Goal: Task Accomplishment & Management: Complete application form

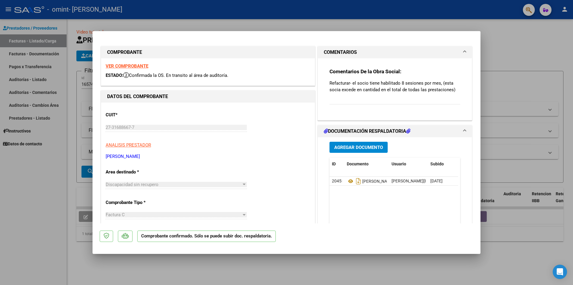
click at [371, 17] on div at bounding box center [286, 142] width 573 height 285
type input "$ 0,00"
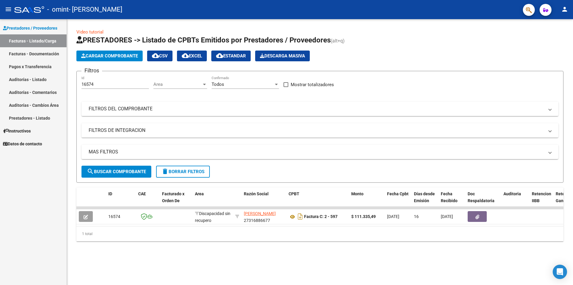
click at [38, 39] on link "Facturas - Listado/Carga" at bounding box center [33, 40] width 67 height 13
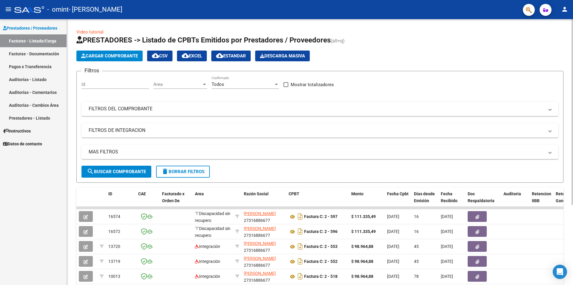
click at [95, 58] on span "Cargar Comprobante" at bounding box center [109, 55] width 57 height 5
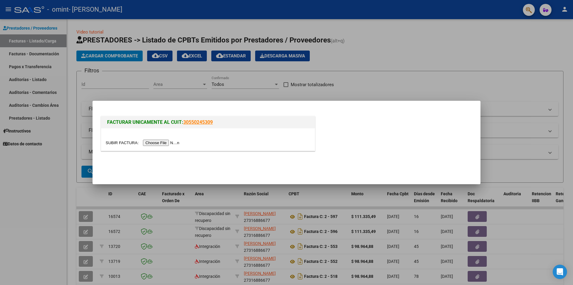
click at [151, 141] on input "file" at bounding box center [144, 142] width 76 height 6
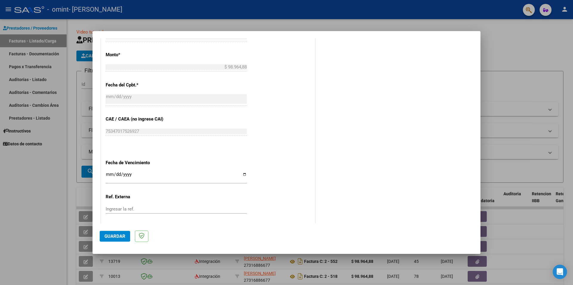
scroll to position [239, 0]
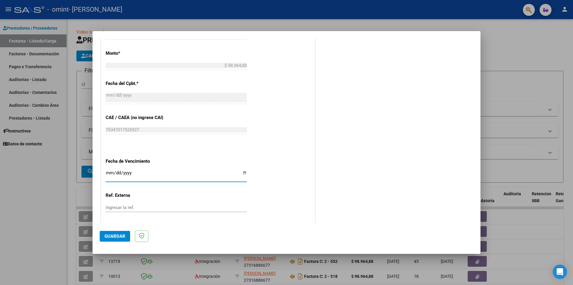
click at [211, 173] on input "Ingresar la fecha" at bounding box center [176, 175] width 141 height 10
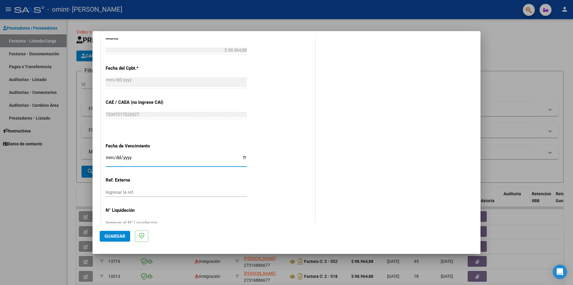
scroll to position [269, 0]
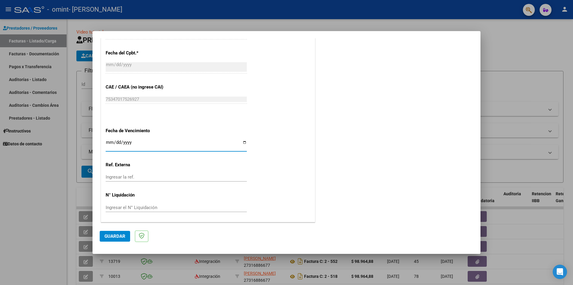
click at [184, 207] on input "Ingresar el N° Liquidación" at bounding box center [176, 207] width 141 height 5
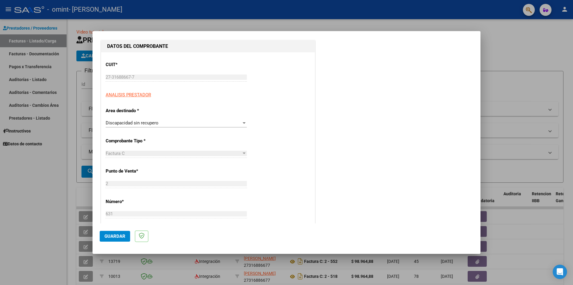
scroll to position [60, 0]
click at [225, 123] on div "Discapacidad sin recupero" at bounding box center [174, 122] width 136 height 5
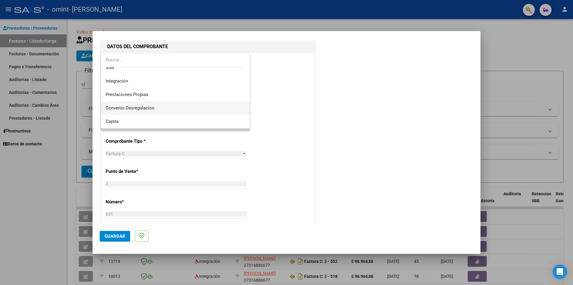
scroll to position [0, 0]
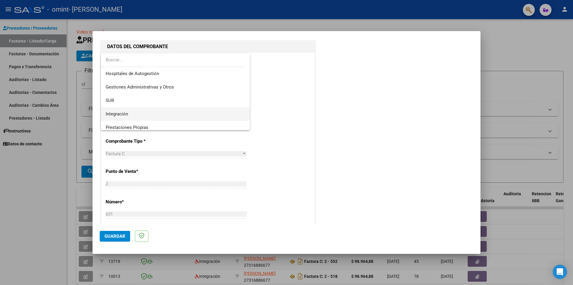
drag, startPoint x: 194, startPoint y: 100, endPoint x: 165, endPoint y: 112, distance: 30.5
click at [165, 112] on span "Integración" at bounding box center [175, 113] width 139 height 13
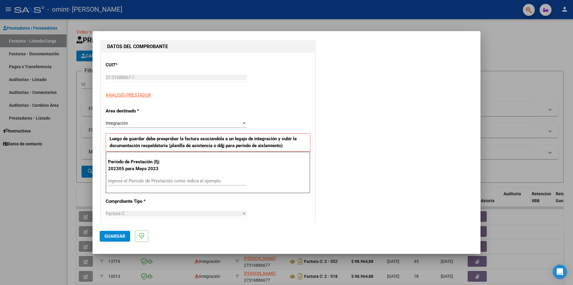
click at [267, 129] on div "CUIT * 27-31688667-7 Ingresar CUIT ANALISIS PRESTADOR Area destinado * Integrac…" at bounding box center [208, 272] width 214 height 438
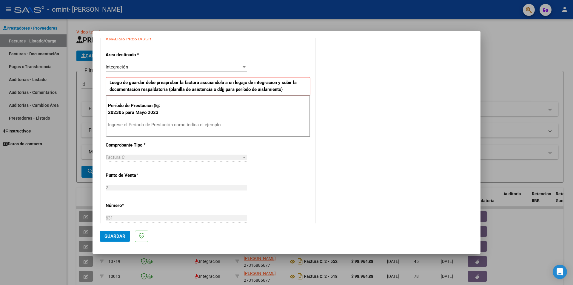
scroll to position [120, 0]
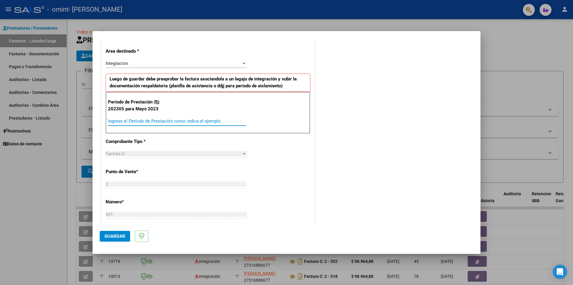
click at [136, 123] on input "Ingrese el Período de Prestación como indica el ejemplo" at bounding box center [177, 120] width 138 height 5
type input "202507"
click at [277, 170] on div "CUIT * 27-31688667-7 Ingresar CUIT ANALISIS PRESTADOR Area destinado * Integrac…" at bounding box center [208, 212] width 214 height 438
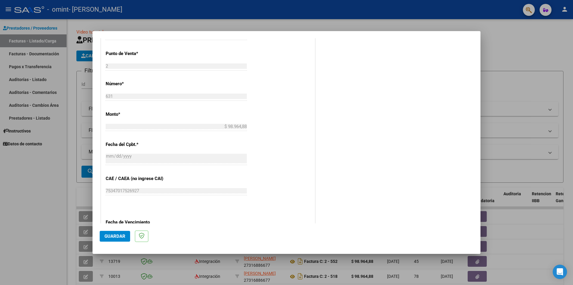
scroll to position [239, 0]
click at [123, 237] on span "Guardar" at bounding box center [115, 235] width 21 height 5
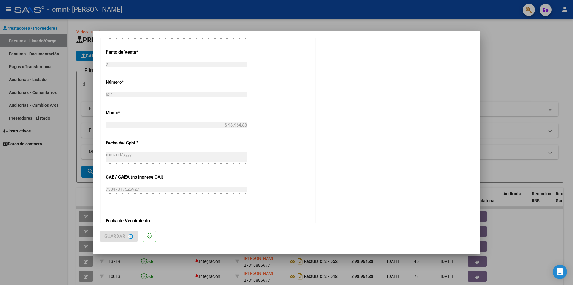
scroll to position [0, 0]
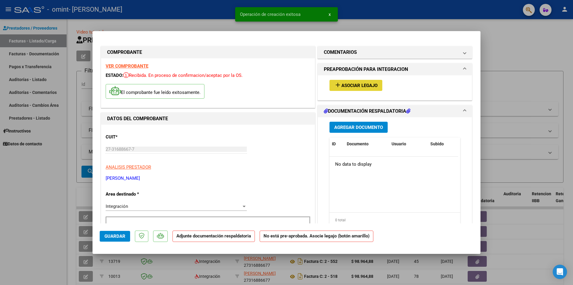
click at [339, 89] on button "add Asociar Legajo" at bounding box center [356, 85] width 53 height 11
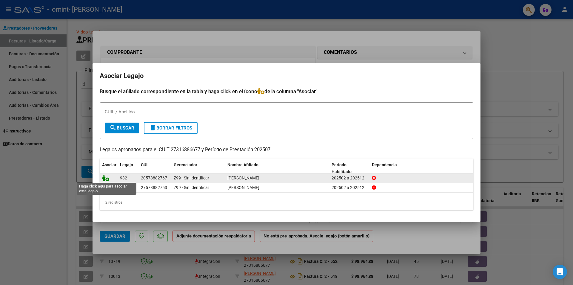
click at [106, 179] on icon at bounding box center [105, 177] width 7 height 7
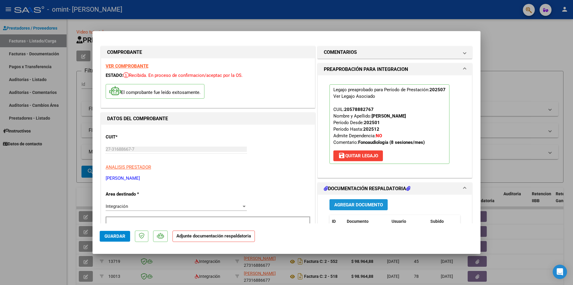
click at [347, 205] on span "Agregar Documento" at bounding box center [358, 204] width 49 height 5
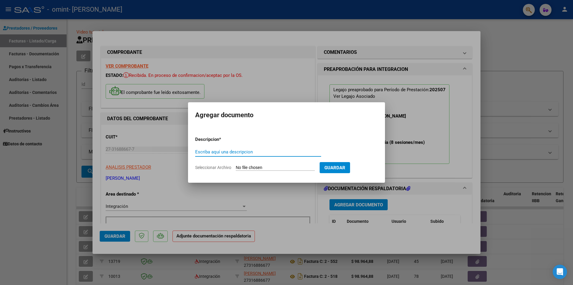
click at [237, 152] on input "Escriba aquí una descripcion" at bounding box center [258, 151] width 126 height 5
type input "planilla julio"
click at [255, 168] on input "Seleccionar Archivo" at bounding box center [275, 168] width 79 height 6
type input "C:\fakepath\[PERSON_NAME].pdf"
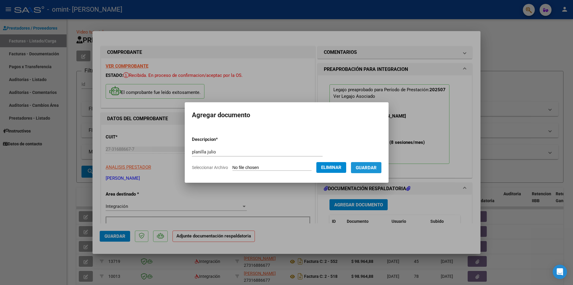
click at [366, 170] on span "Guardar" at bounding box center [366, 167] width 21 height 5
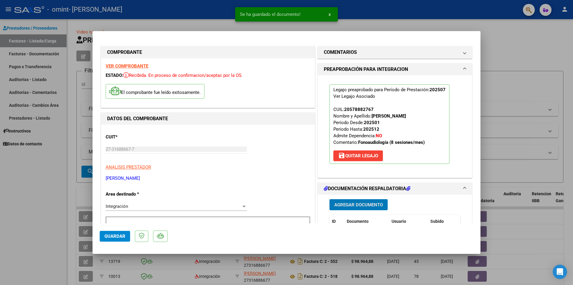
click at [355, 203] on span "Agregar Documento" at bounding box center [358, 204] width 49 height 5
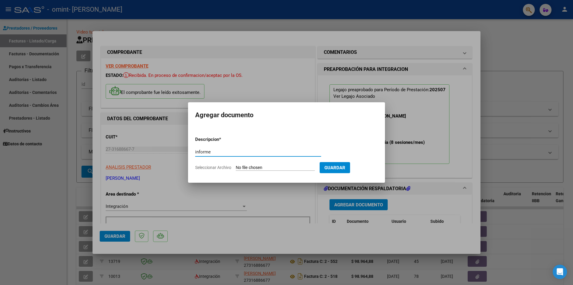
type input "informe"
click at [260, 168] on input "Seleccionar Archivo" at bounding box center [275, 168] width 79 height 6
type input "C:\fakepath\[PERSON_NAME] informe semestral junio.pdf"
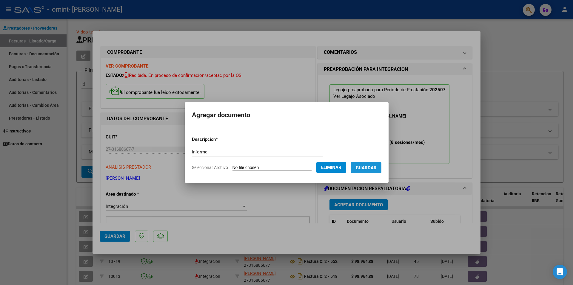
click at [370, 169] on span "Guardar" at bounding box center [366, 167] width 21 height 5
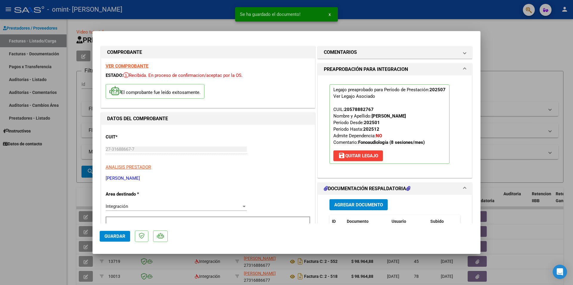
click at [328, 27] on div "Se ha guardado el documento! x" at bounding box center [286, 14] width 117 height 29
click at [76, 67] on div at bounding box center [286, 142] width 573 height 285
type input "$ 0,00"
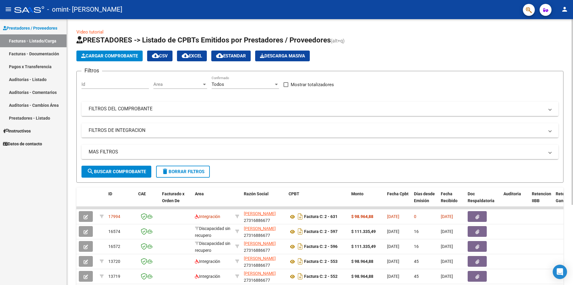
click at [92, 53] on span "Cargar Comprobante" at bounding box center [109, 55] width 57 height 5
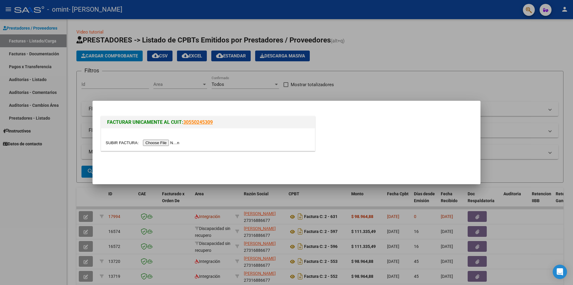
click at [153, 141] on input "file" at bounding box center [144, 142] width 76 height 6
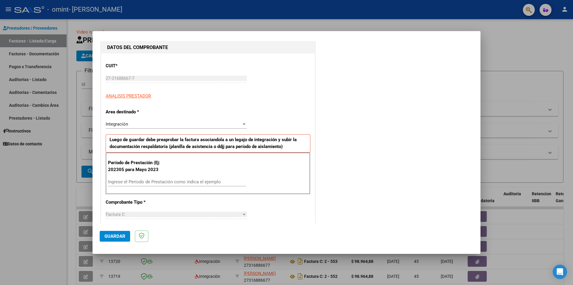
scroll to position [60, 0]
click at [182, 182] on input "Ingrese el Período de Prestación como indica el ejemplo" at bounding box center [177, 181] width 138 height 5
type input "202507"
click at [274, 226] on mat-dialog-actions "Guardar" at bounding box center [287, 235] width 374 height 24
click at [124, 235] on span "Guardar" at bounding box center [115, 235] width 21 height 5
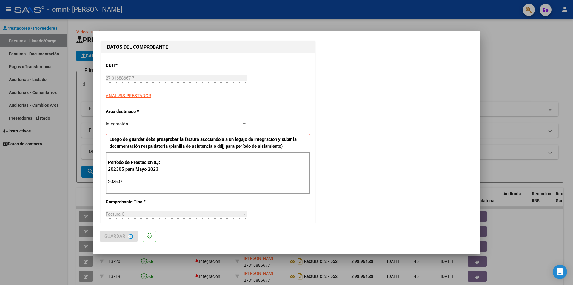
scroll to position [0, 0]
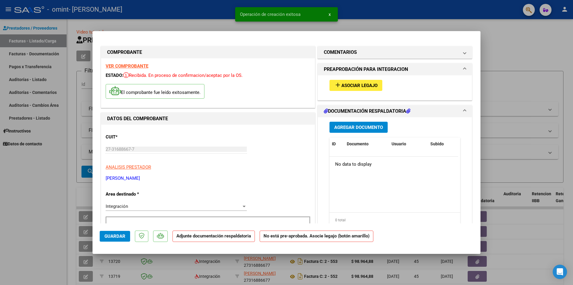
click at [359, 88] on span "Asociar Legajo" at bounding box center [360, 85] width 36 height 5
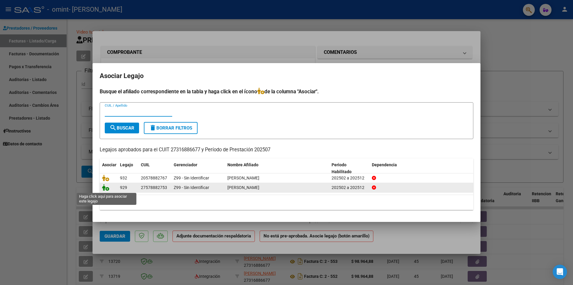
click at [107, 190] on icon at bounding box center [105, 187] width 7 height 7
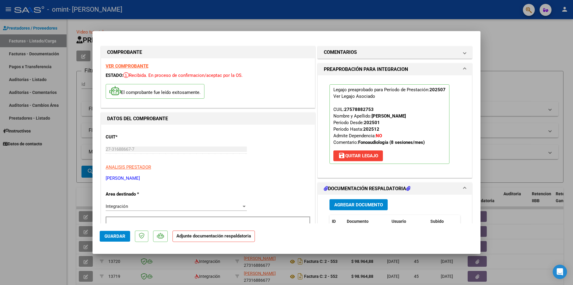
click at [339, 204] on span "Agregar Documento" at bounding box center [358, 204] width 49 height 5
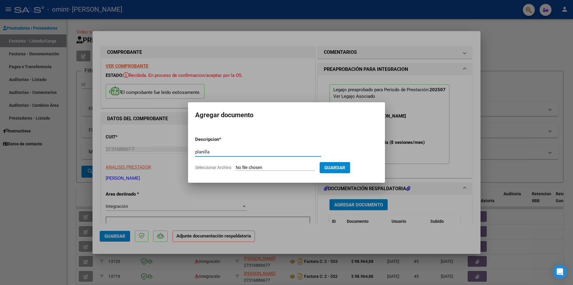
type input "planilla"
click at [259, 168] on input "Seleccionar Archivo" at bounding box center [275, 168] width 79 height 6
type input "C:\fakepath\[PERSON_NAME].pdf"
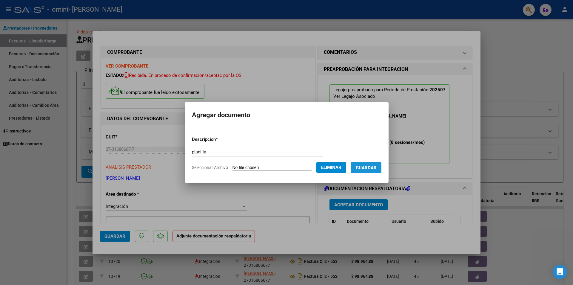
click at [366, 171] on button "Guardar" at bounding box center [366, 167] width 30 height 11
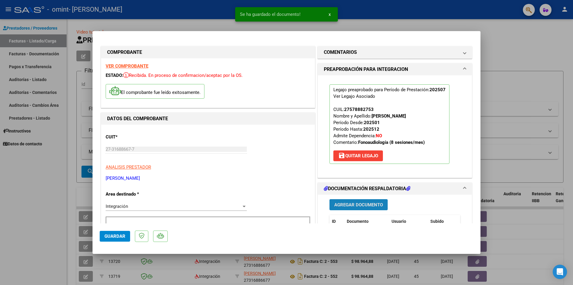
click at [365, 205] on span "Agregar Documento" at bounding box center [358, 204] width 49 height 5
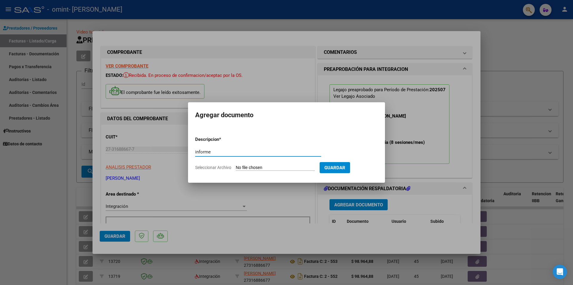
type input "informe"
click at [261, 167] on input "Seleccionar Archivo" at bounding box center [275, 168] width 79 height 6
type input "C:\fakepath\INFORME [PERSON_NAME].pdf"
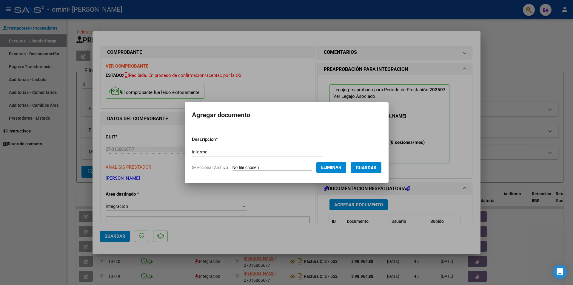
click at [372, 170] on button "Guardar" at bounding box center [366, 167] width 30 height 11
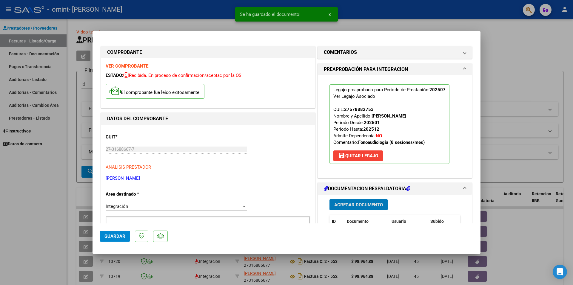
click at [422, 23] on div at bounding box center [286, 142] width 573 height 285
type input "$ 0,00"
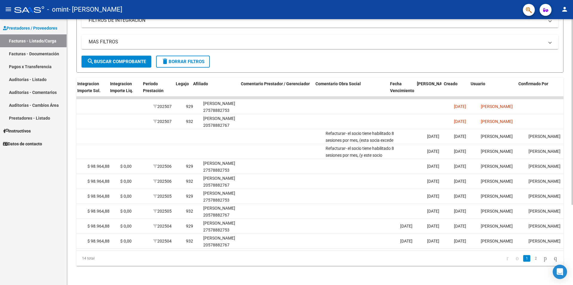
scroll to position [0, 713]
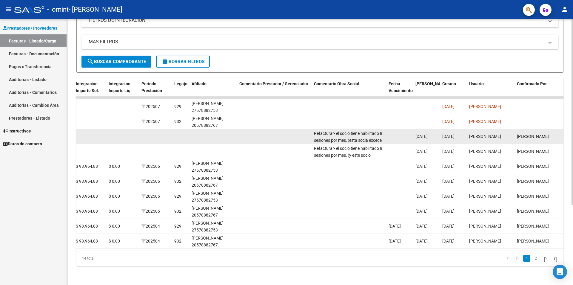
click at [384, 136] on datatable-body-cell "Refacturar- el socio tiene habilitado 8 sesiones por mes, (esta socia excede en…" at bounding box center [349, 136] width 75 height 15
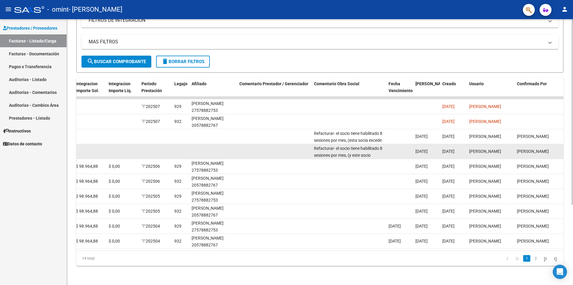
click at [366, 146] on div "Refacturar- el socio tiene habilitado 8 sesiones por mes, (y este socio excede …" at bounding box center [349, 151] width 70 height 13
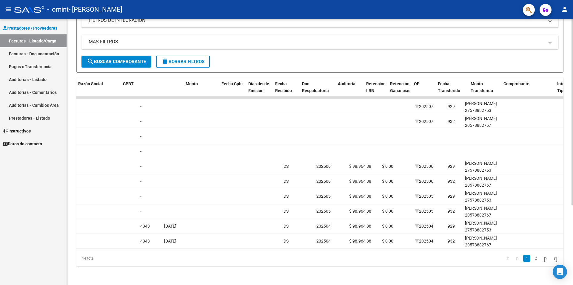
scroll to position [0, 0]
